Goal: Information Seeking & Learning: Learn about a topic

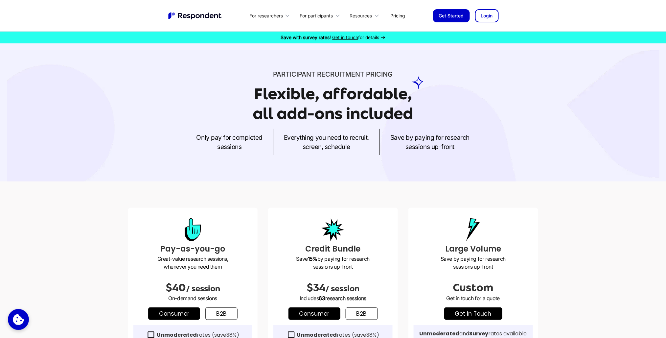
click at [395, 16] on link "Pricing" at bounding box center [398, 15] width 25 height 15
click at [367, 15] on div "Resources" at bounding box center [361, 15] width 22 height 7
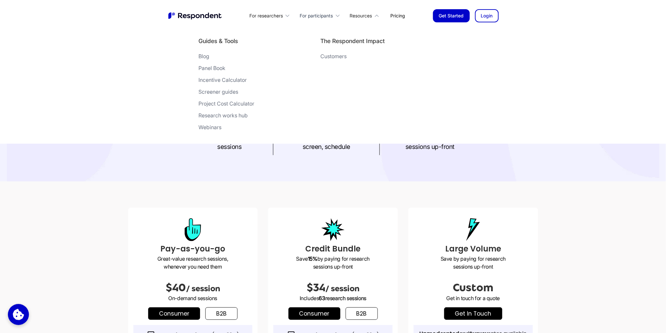
click at [316, 15] on div "For participants" at bounding box center [316, 15] width 33 height 7
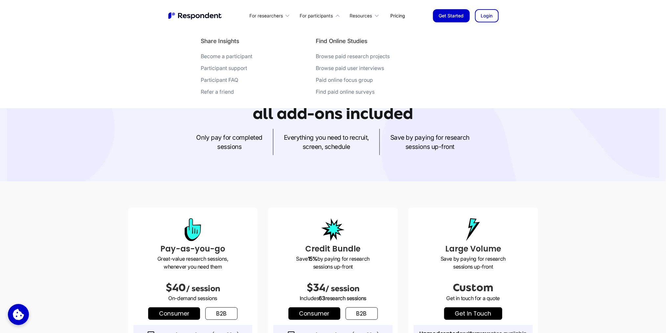
click at [231, 79] on div "Participant FAQ" at bounding box center [219, 80] width 37 height 7
